Goal: Check status: Check status

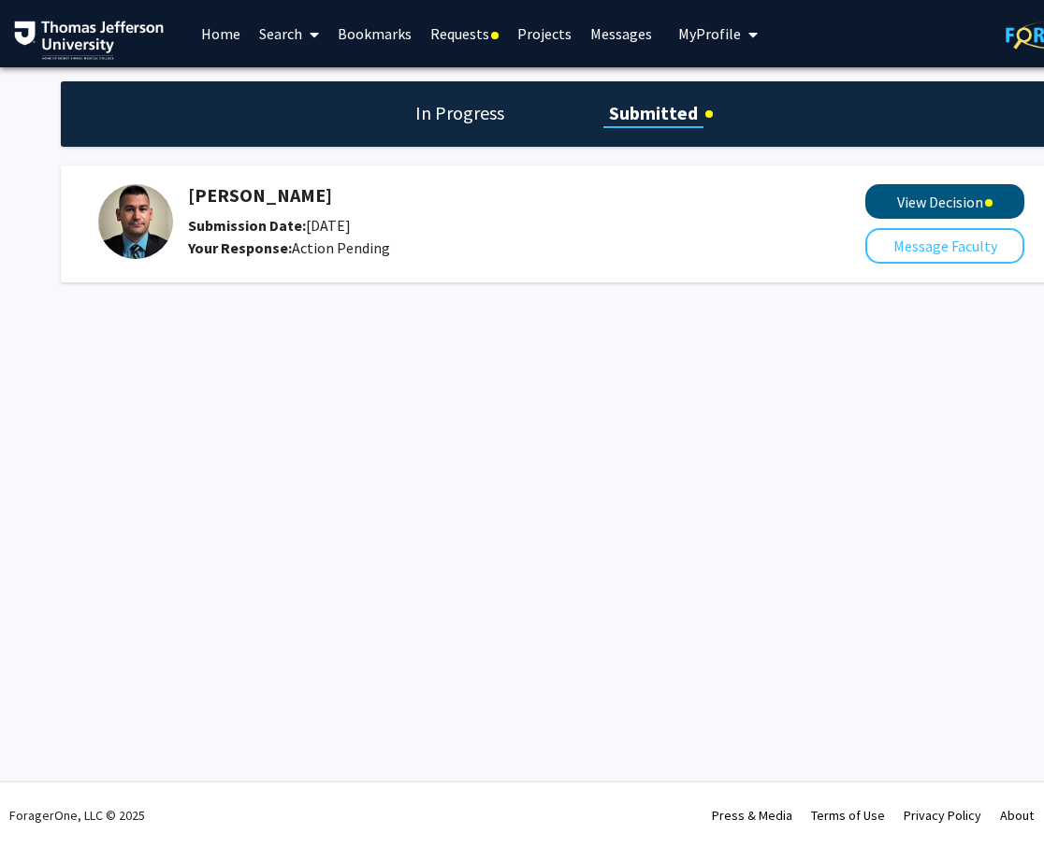
click at [951, 204] on button "View Decision" at bounding box center [944, 201] width 159 height 35
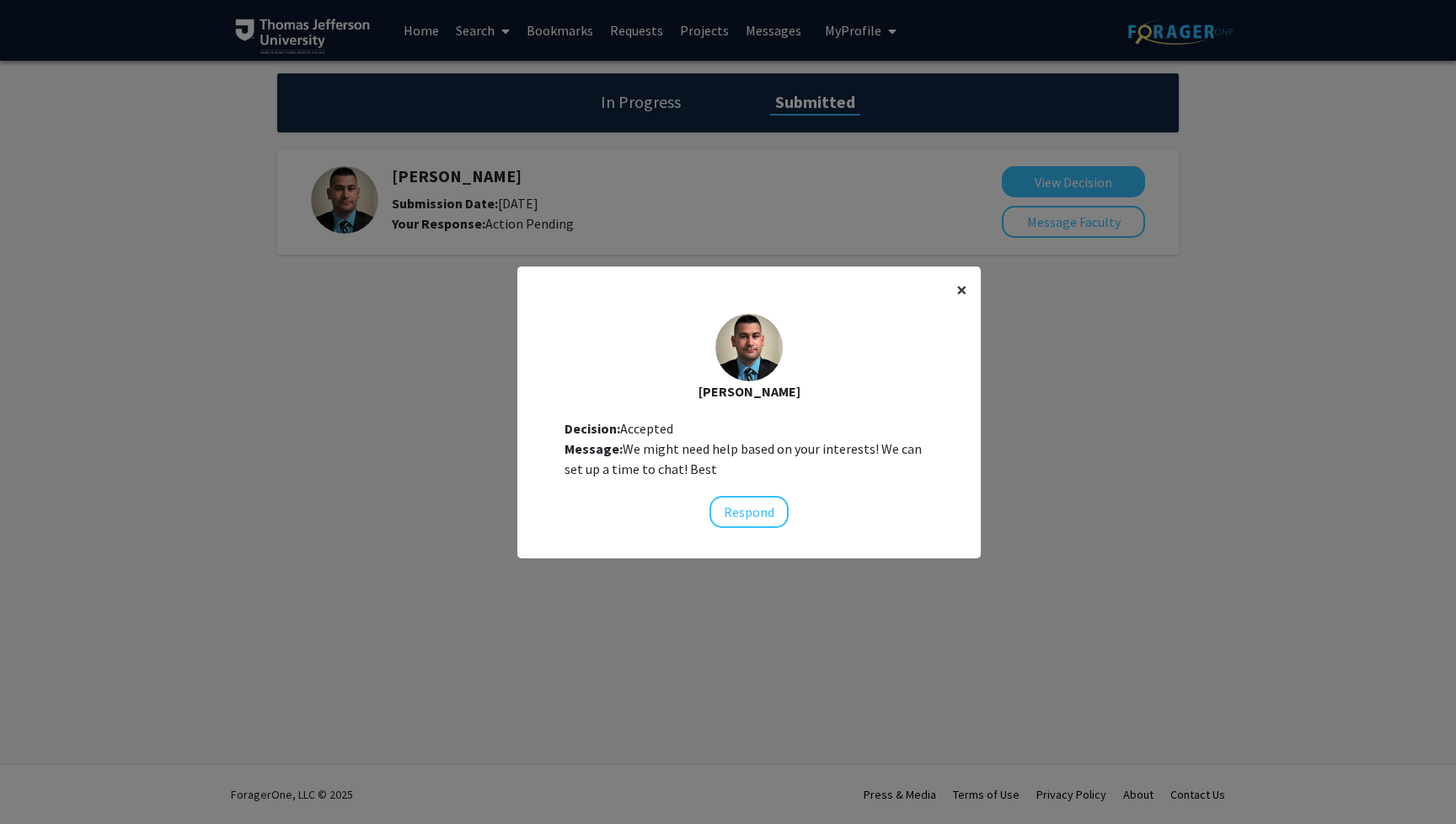
click at [940, 288] on span "×" at bounding box center [961, 289] width 11 height 26
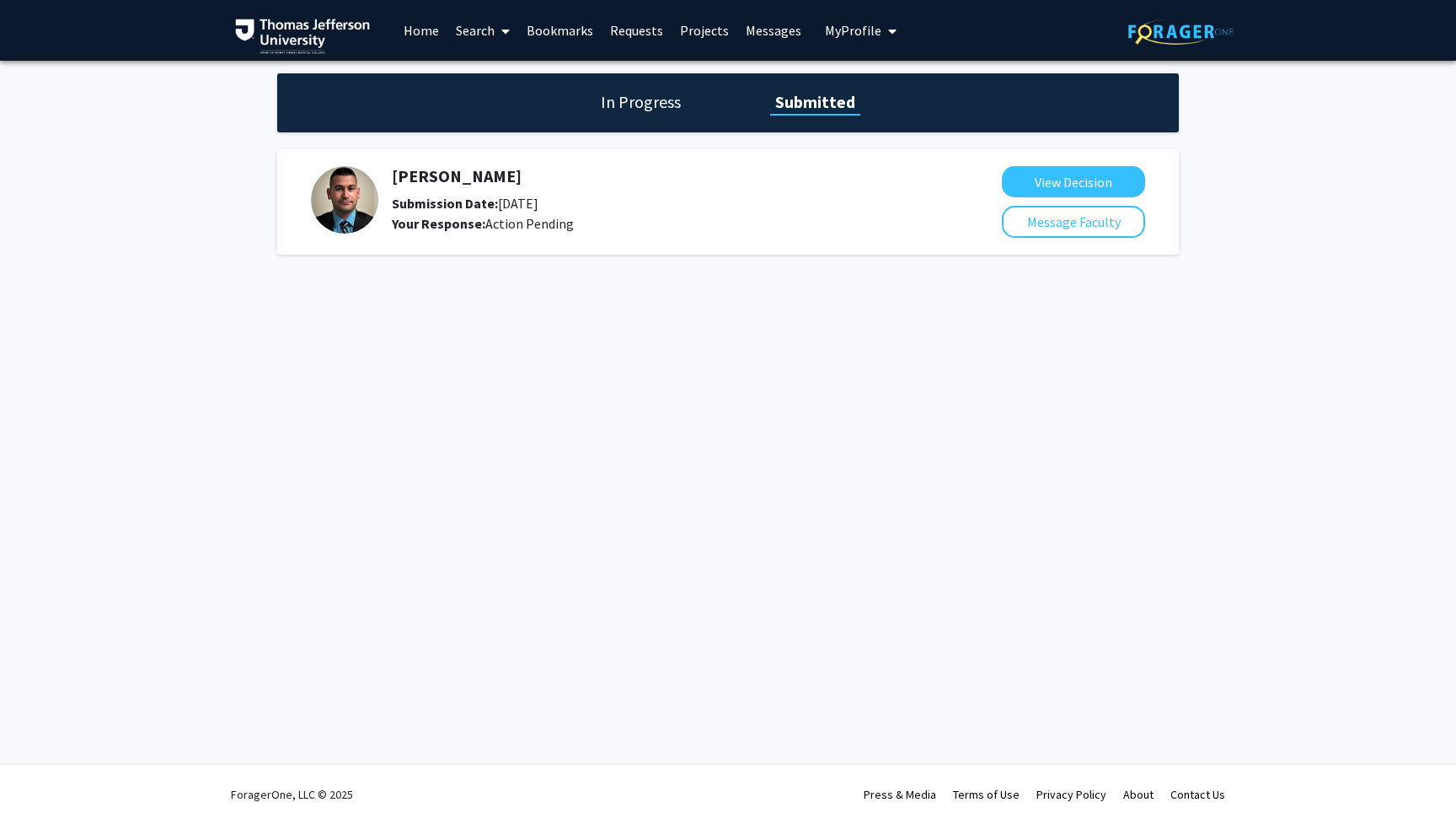
click at [618, 103] on h1 "In Progress" at bounding box center [641, 102] width 90 height 23
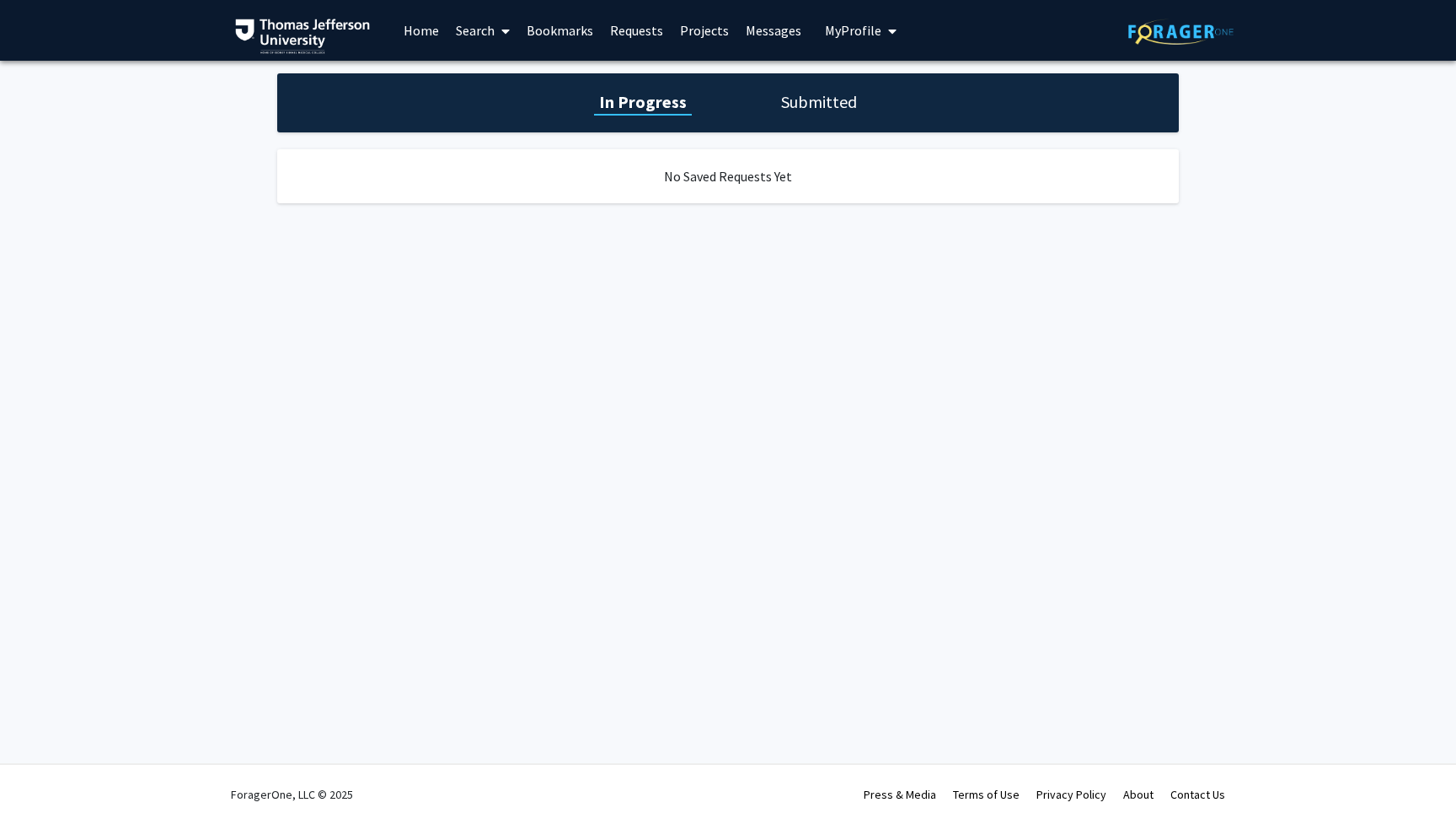
click at [799, 106] on h1 "Submitted" at bounding box center [818, 102] width 86 height 23
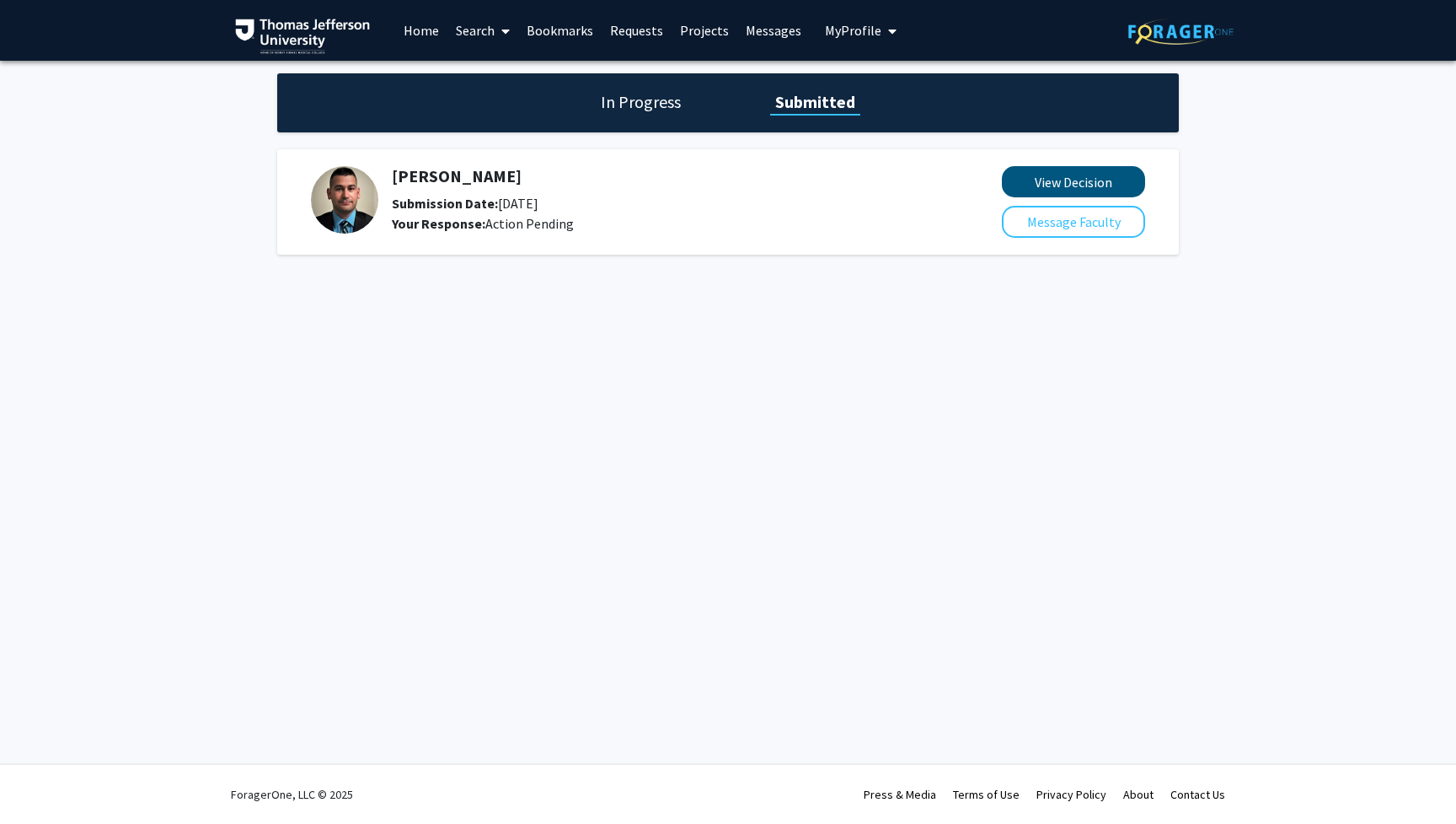
click at [940, 183] on button "View Decision" at bounding box center [1073, 181] width 143 height 32
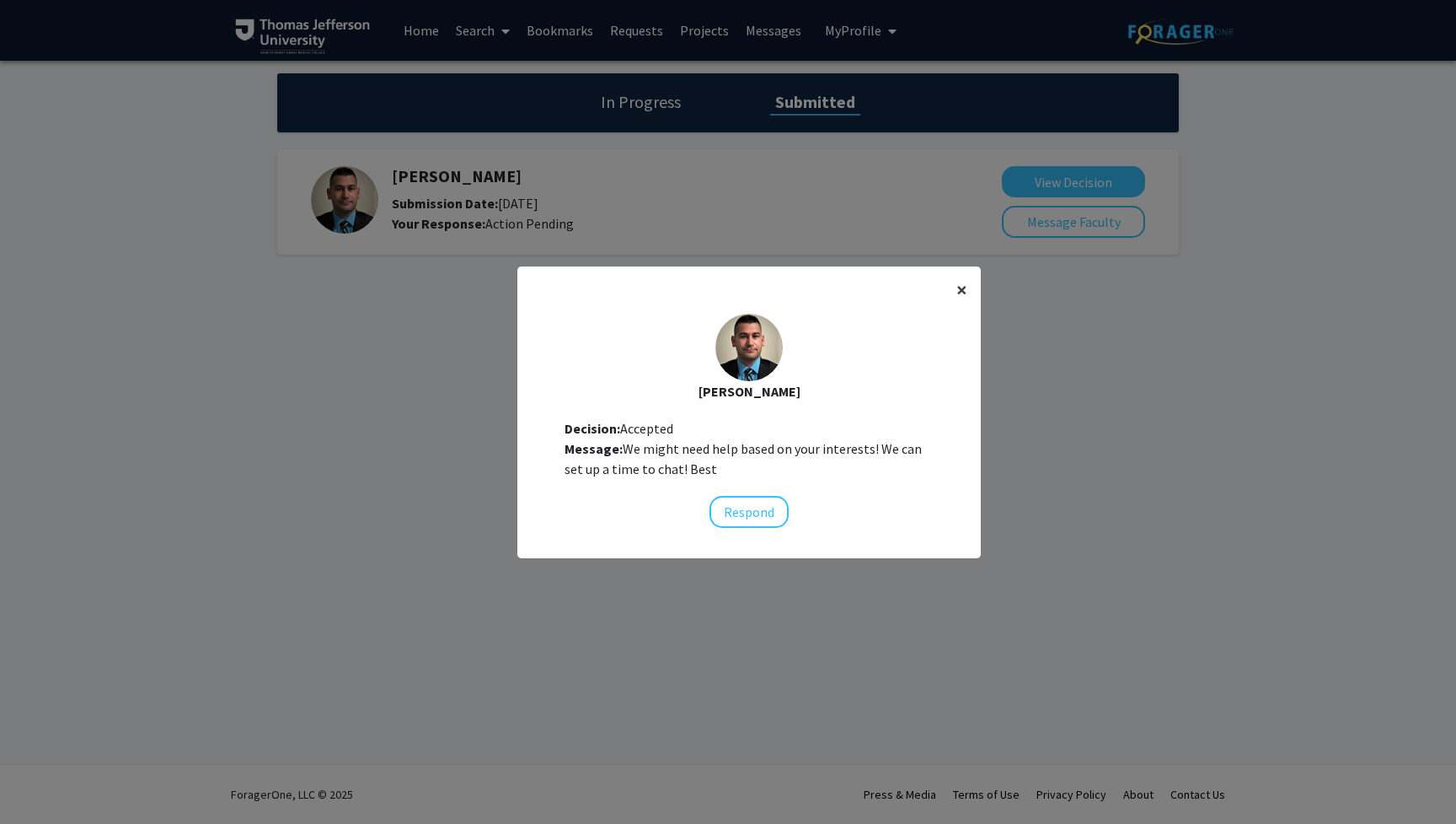
click at [940, 281] on span "×" at bounding box center [961, 289] width 11 height 26
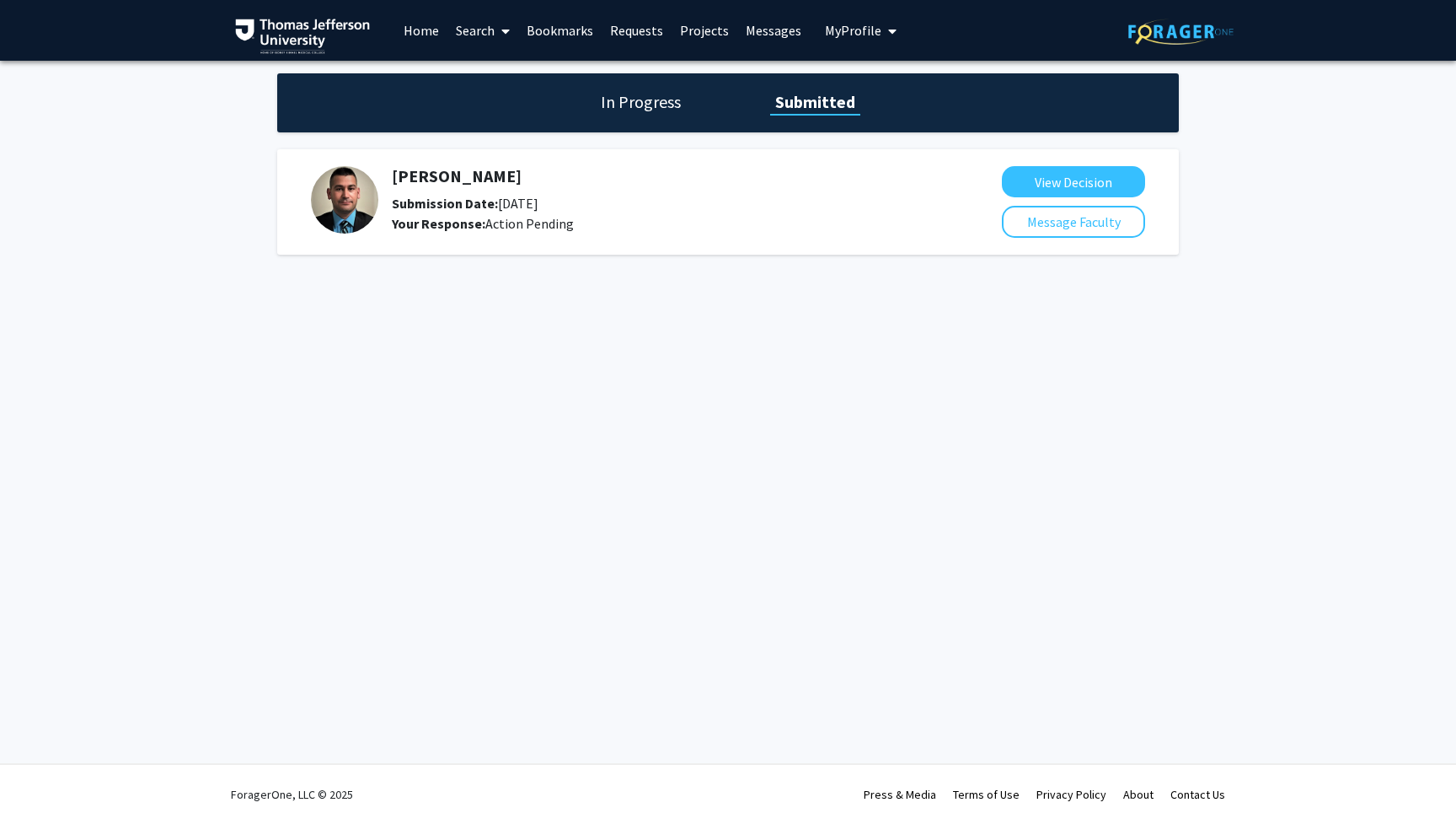
click at [940, 179] on button "View Decision" at bounding box center [1073, 181] width 143 height 32
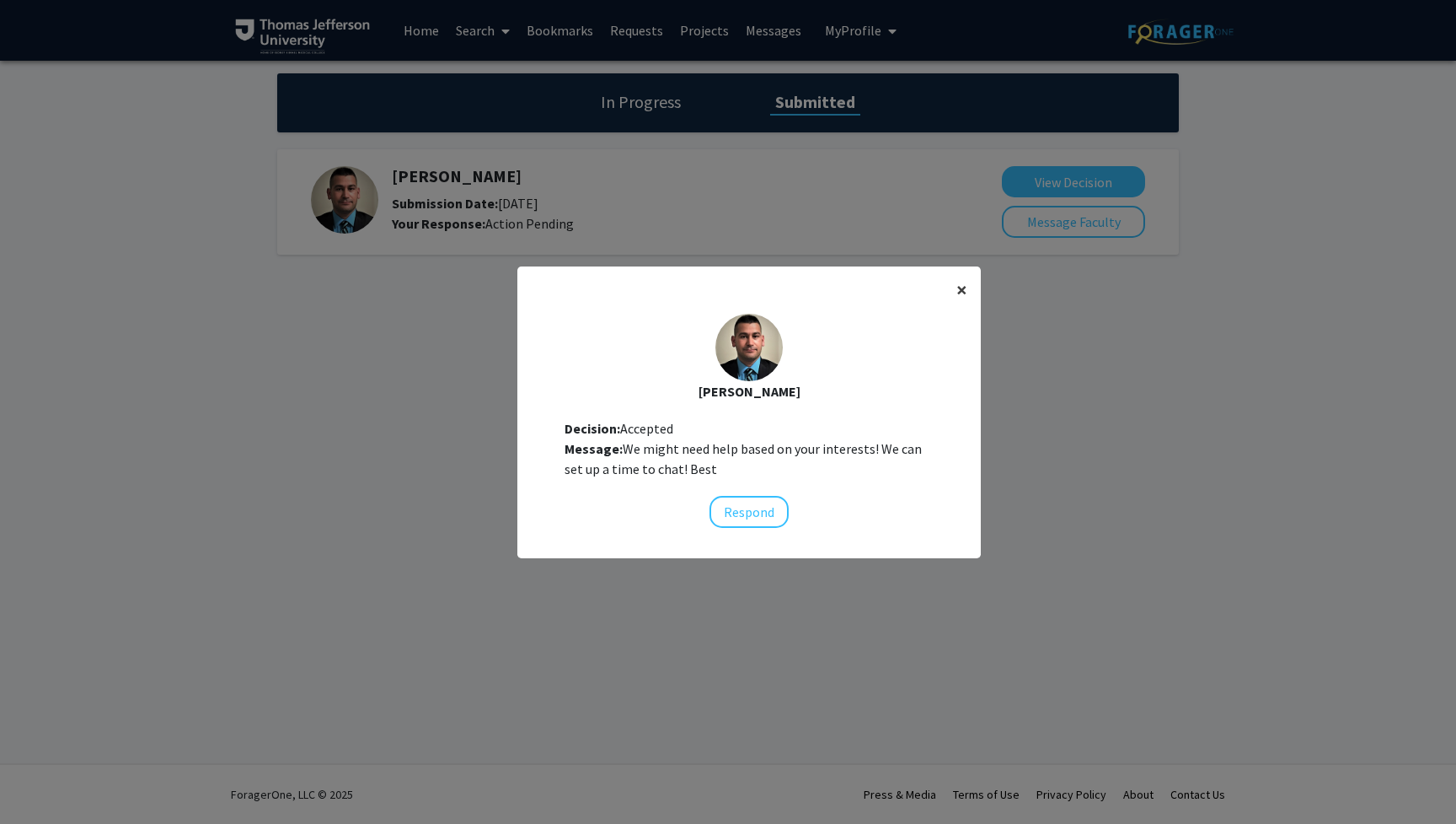
click at [940, 291] on span "×" at bounding box center [961, 289] width 11 height 26
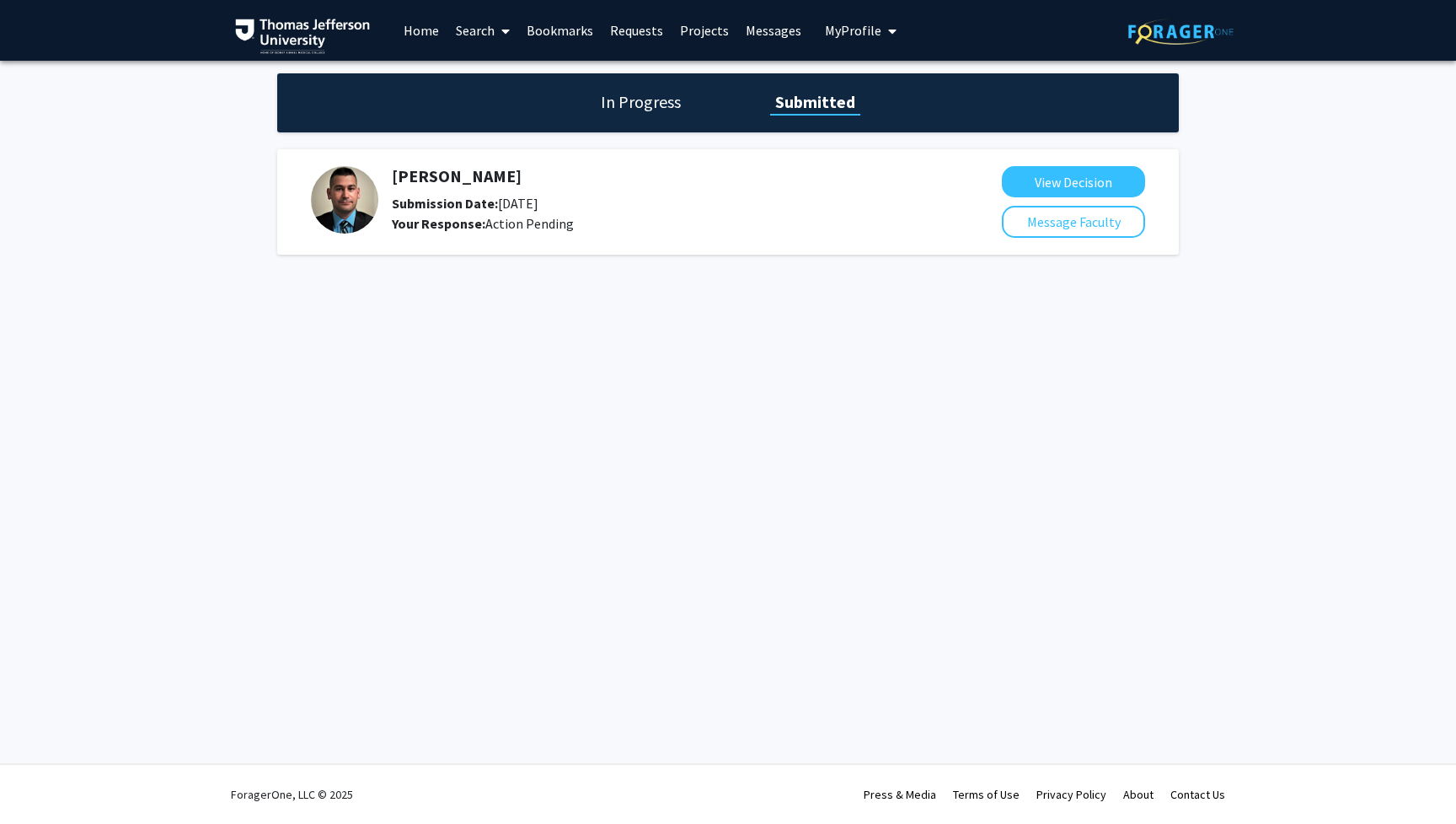
click at [761, 27] on link "Messages" at bounding box center [773, 30] width 72 height 59
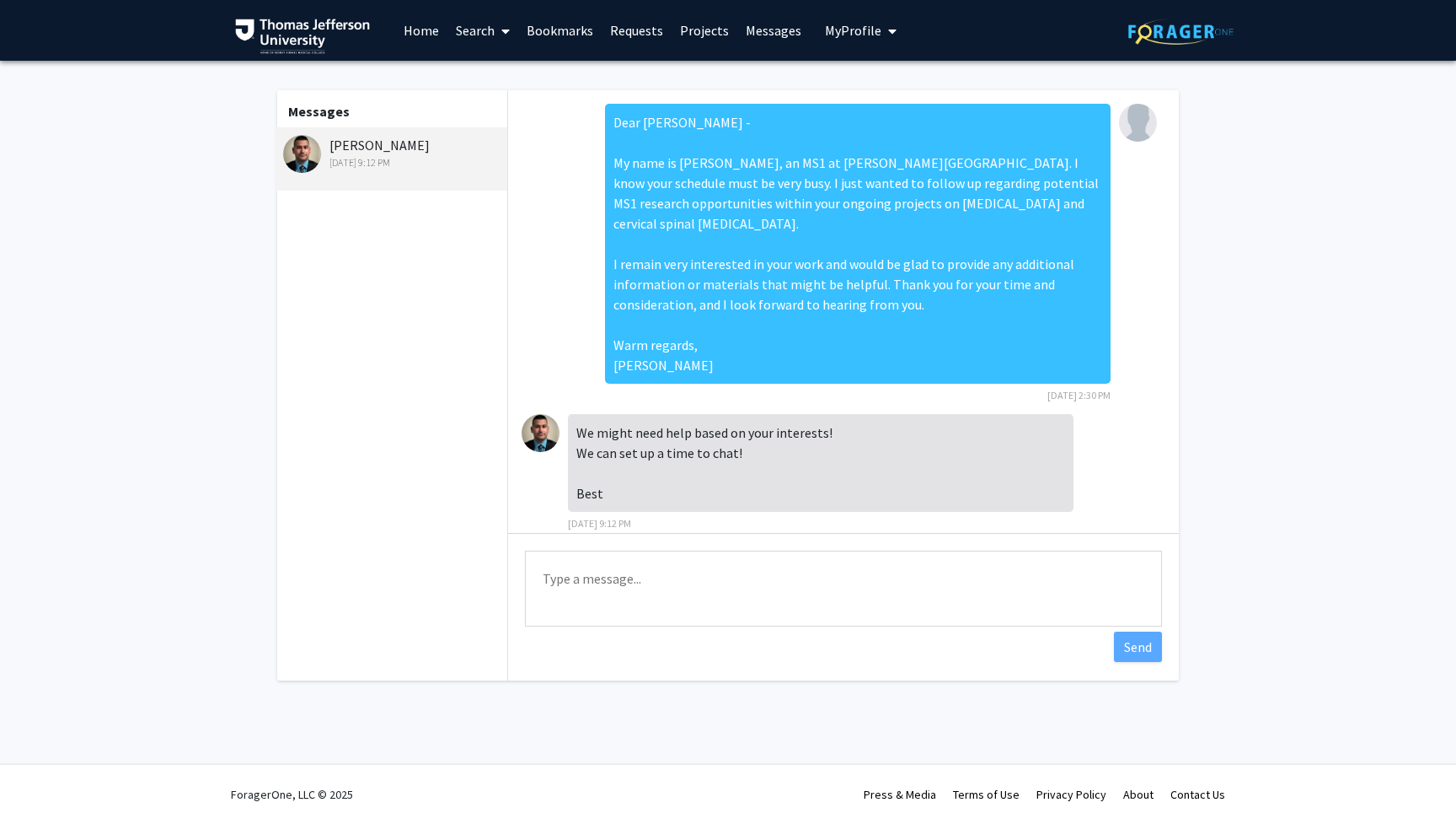
click at [627, 32] on link "Requests" at bounding box center [637, 30] width 70 height 59
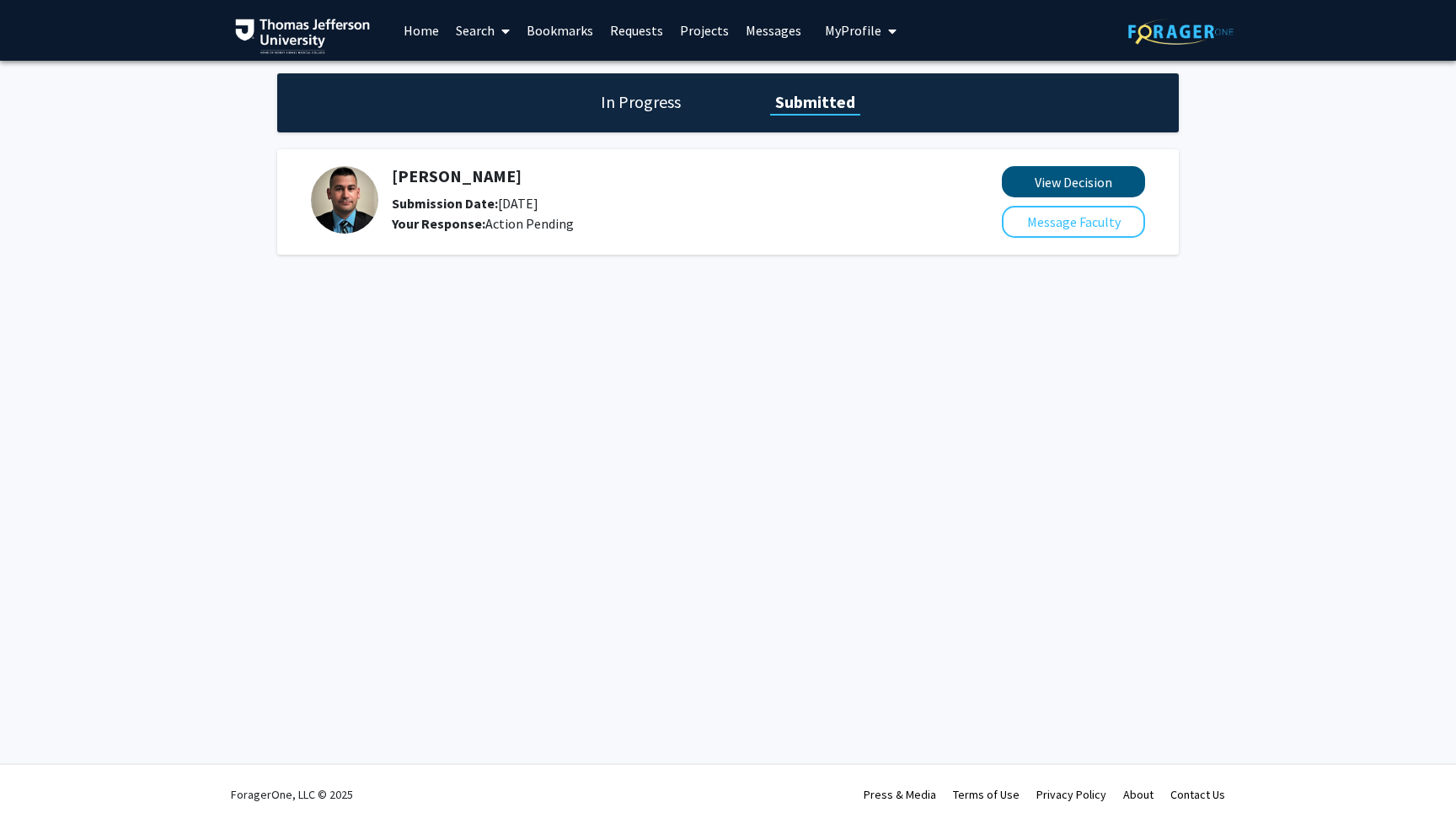
click at [940, 179] on button "View Decision" at bounding box center [1073, 181] width 143 height 32
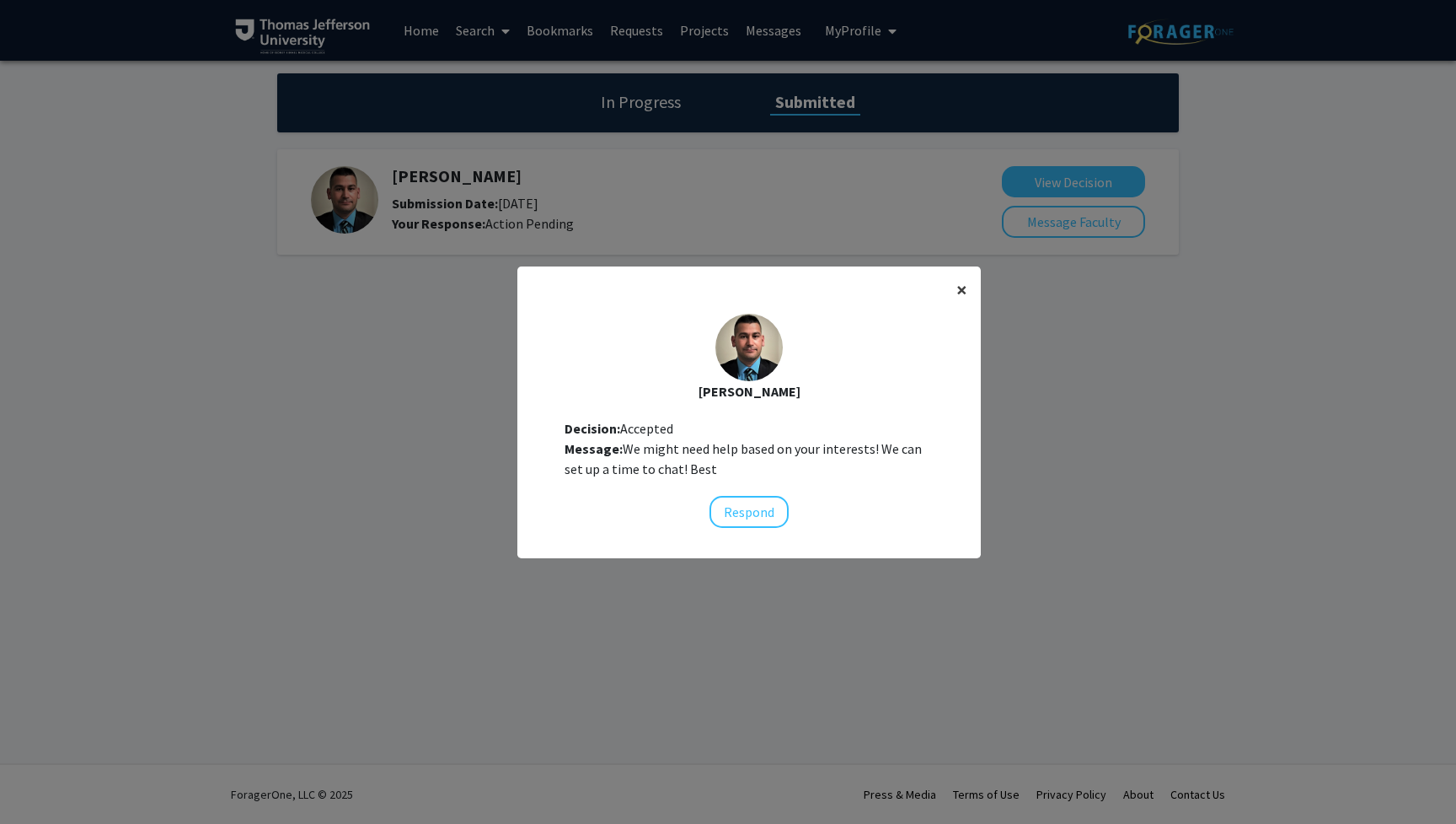
click at [940, 289] on span "×" at bounding box center [961, 289] width 11 height 26
